Goal: Task Accomplishment & Management: Manage account settings

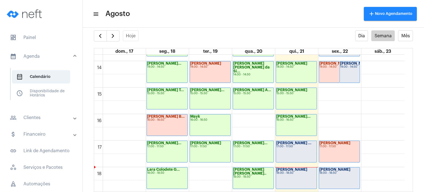
scroll to position [391, 0]
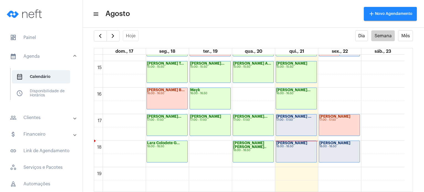
click at [286, 129] on div "[PERSON_NAME] ... 17:00 - 17:50" at bounding box center [296, 124] width 41 height 21
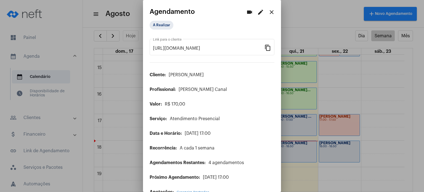
scroll to position [12, 0]
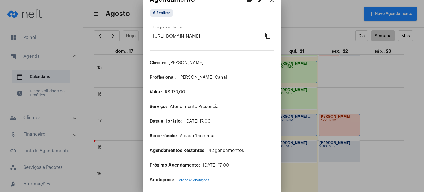
click at [257, 2] on mat-icon "edit" at bounding box center [260, 0] width 7 height 7
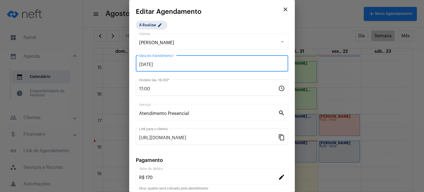
click at [165, 67] on input "[DATE]" at bounding box center [212, 64] width 146 height 5
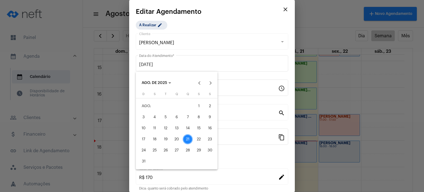
click at [199, 143] on div "22" at bounding box center [199, 139] width 10 height 10
type input "[DATE]"
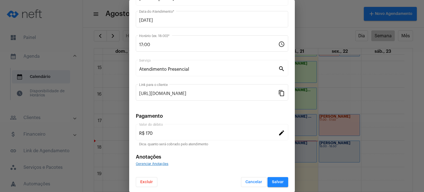
scroll to position [45, 0]
click at [279, 180] on span "Salvar" at bounding box center [278, 181] width 12 height 4
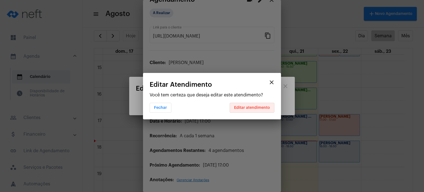
click at [263, 107] on span "Editar atendimento" at bounding box center [252, 108] width 36 height 4
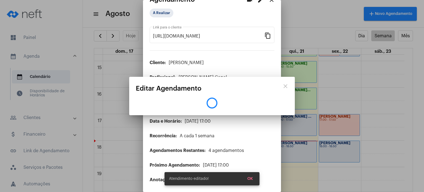
scroll to position [7, 0]
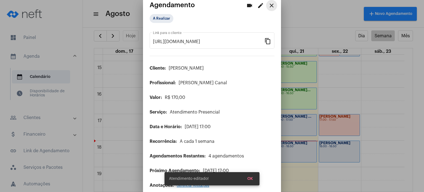
click at [268, 4] on mat-icon "close" at bounding box center [271, 5] width 7 height 7
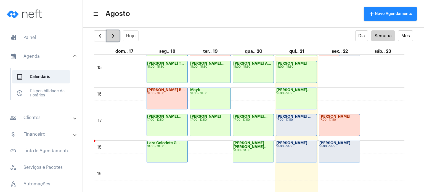
click at [110, 36] on span "button" at bounding box center [113, 36] width 7 height 7
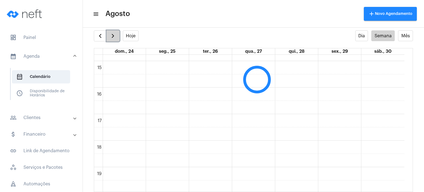
scroll to position [159, 0]
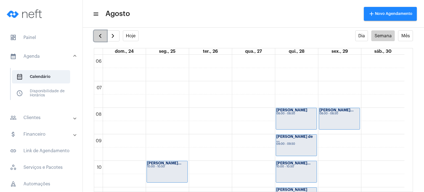
click at [101, 37] on span "button" at bounding box center [100, 36] width 7 height 7
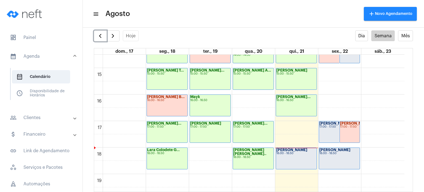
scroll to position [387, 0]
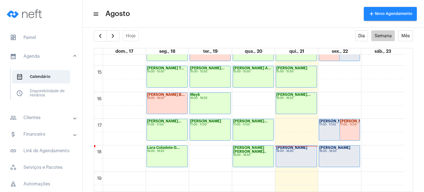
click at [49, 29] on mat-list "dashboard Painel calendar_month_outlined Agenda calendar_month_outlined Calendá…" at bounding box center [41, 135] width 83 height 212
click at [27, 39] on span "dashboard Painel" at bounding box center [42, 37] width 72 height 13
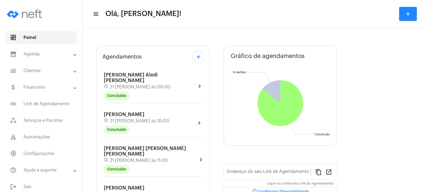
type input "[URL][DOMAIN_NAME]"
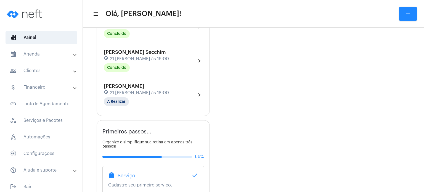
scroll to position [228, 0]
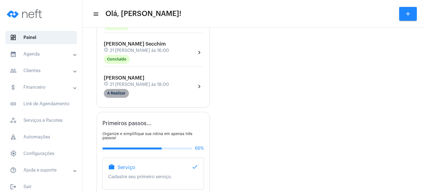
click at [109, 89] on mat-chip "A Realizar" at bounding box center [116, 93] width 25 height 9
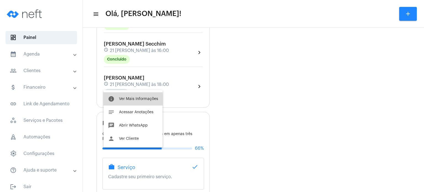
click at [123, 100] on span "Ver Mais Informações" at bounding box center [138, 99] width 39 height 4
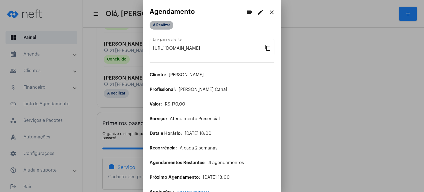
click at [165, 26] on mat-chip "A Realizar" at bounding box center [162, 25] width 24 height 9
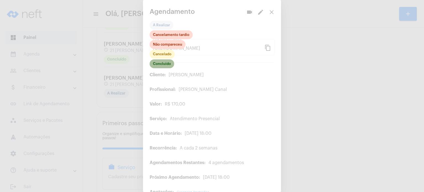
click at [162, 66] on mat-chip "Concluído" at bounding box center [162, 63] width 25 height 9
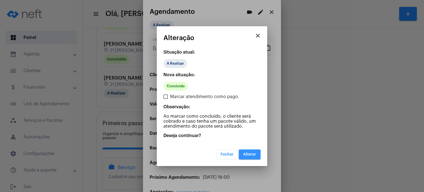
click at [250, 151] on button "Alterar" at bounding box center [250, 154] width 22 height 10
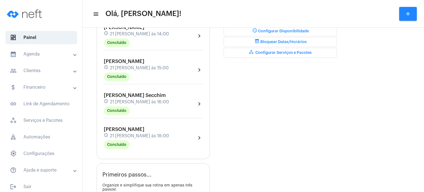
scroll to position [210, 0]
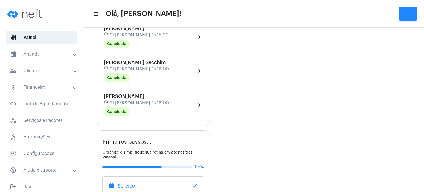
click at [116, 101] on span "21 [PERSON_NAME] às 18:00" at bounding box center [139, 103] width 59 height 5
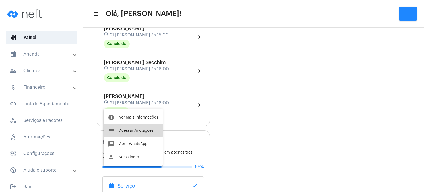
click at [120, 127] on button "notes Acessar Anotações" at bounding box center [133, 130] width 59 height 13
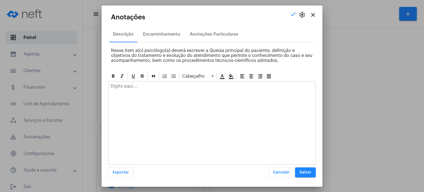
click at [141, 93] on div at bounding box center [212, 87] width 207 height 12
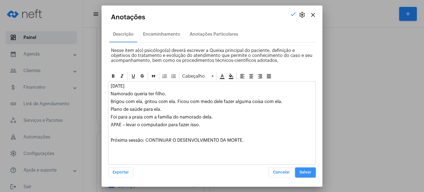
click at [298, 171] on button "Salvar" at bounding box center [305, 172] width 21 height 10
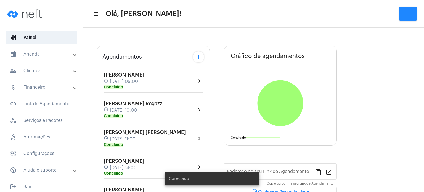
type input "[URL][DOMAIN_NAME]"
